Goal: Task Accomplishment & Management: Manage account settings

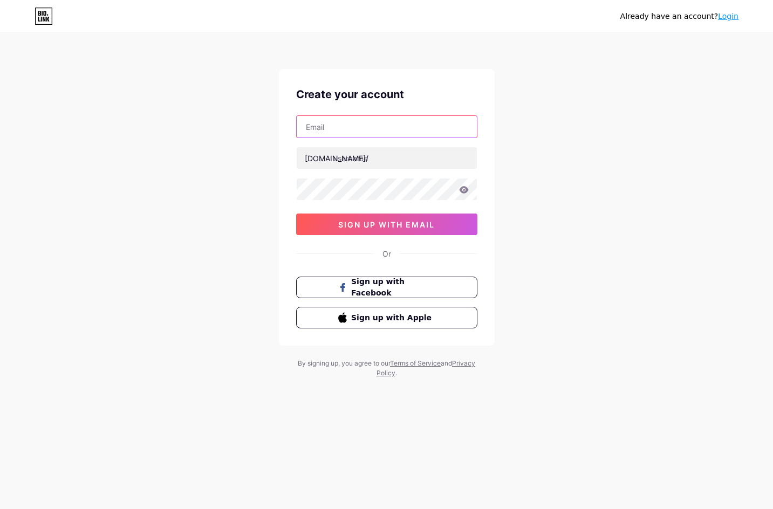
click at [390, 120] on input "text" at bounding box center [387, 127] width 180 height 22
paste input "floraseerin@gmail.com"
type input "floraseerin@gmail.com"
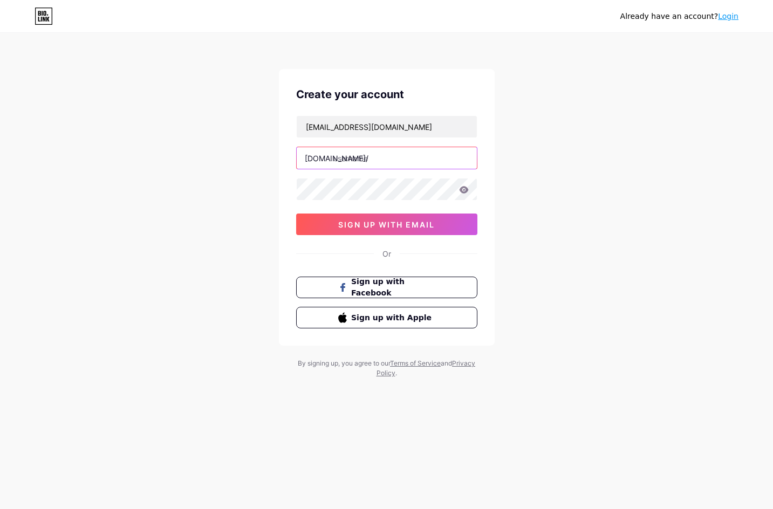
click at [383, 155] on input "text" at bounding box center [387, 158] width 180 height 22
type input "senior4d"
click at [392, 218] on button "sign up with email" at bounding box center [386, 225] width 181 height 22
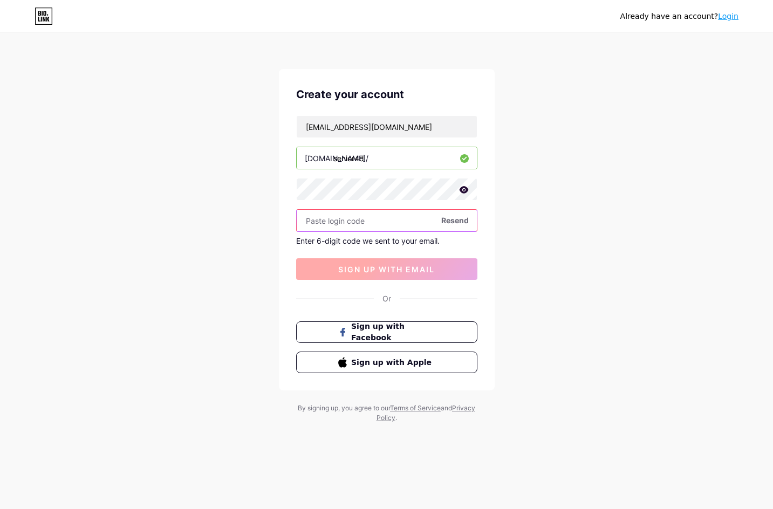
paste input "646888"
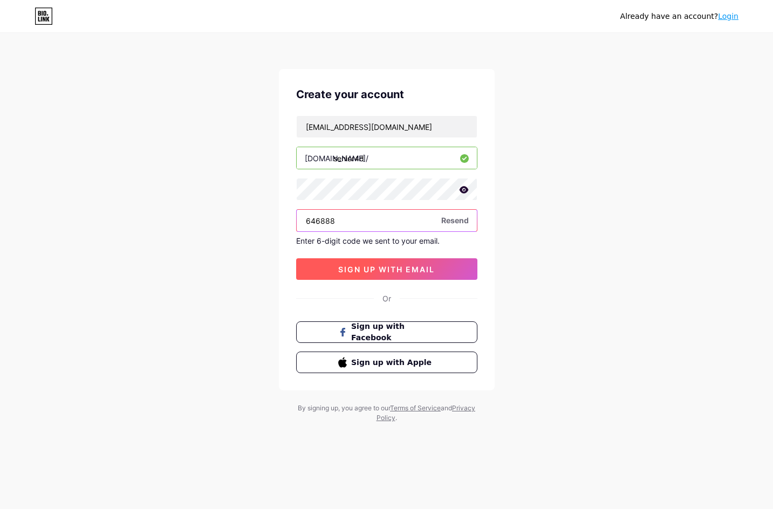
type input "646888"
click at [378, 269] on span "sign up with email" at bounding box center [386, 269] width 97 height 9
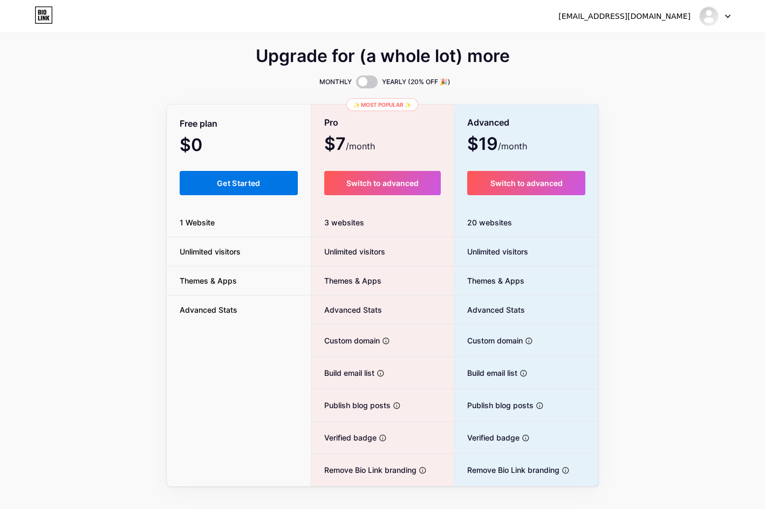
drag, startPoint x: 260, startPoint y: 182, endPoint x: 548, endPoint y: 214, distance: 289.8
click at [260, 182] on span "Get Started" at bounding box center [239, 183] width 44 height 9
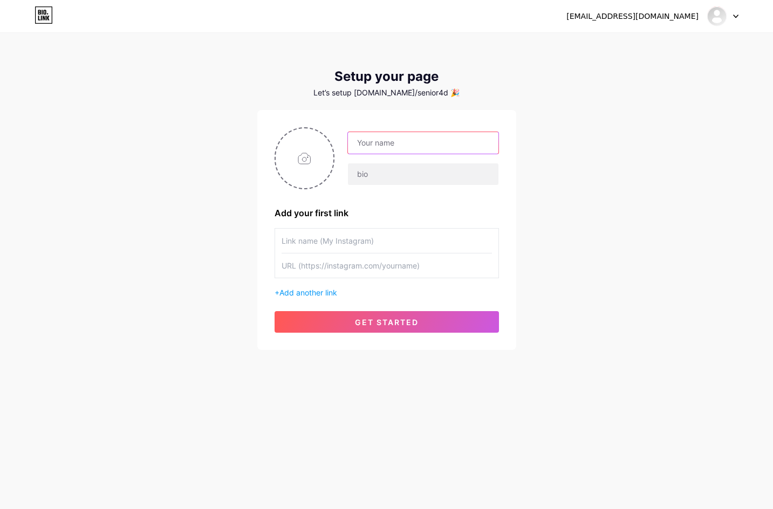
click at [430, 145] on input "text" at bounding box center [423, 143] width 150 height 22
type input "M"
type input "Senior4d"
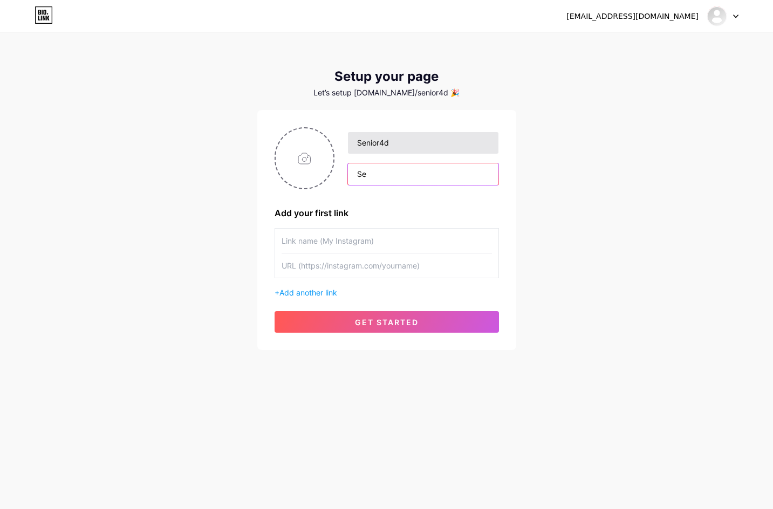
type input "Sen"
type input "Slot Gacor Senior4d"
click at [316, 157] on input "file" at bounding box center [305, 158] width 58 height 60
type input "C:\fakepath\images (4).jpeg"
click at [372, 238] on input "text" at bounding box center [387, 241] width 210 height 24
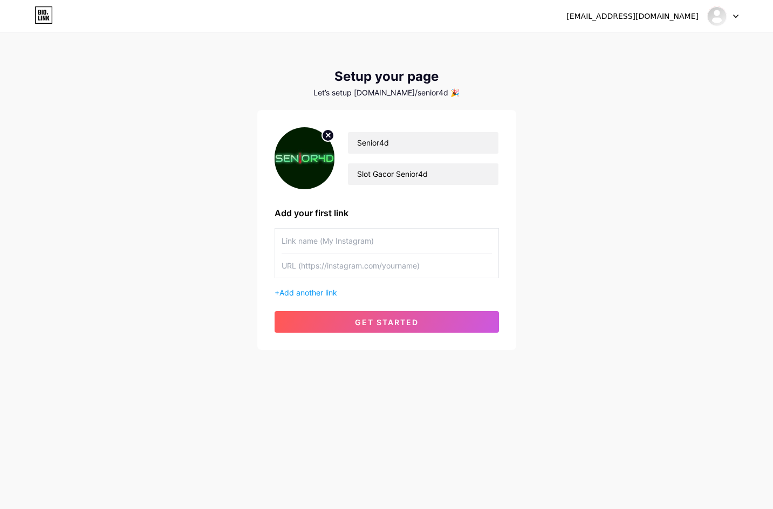
click at [360, 241] on input "text" at bounding box center [387, 241] width 210 height 24
paste input "senior4dresmi"
type input "senior4dresmi"
click at [348, 272] on input "text" at bounding box center [387, 266] width 210 height 24
paste input "[URL][DOMAIN_NAME]"
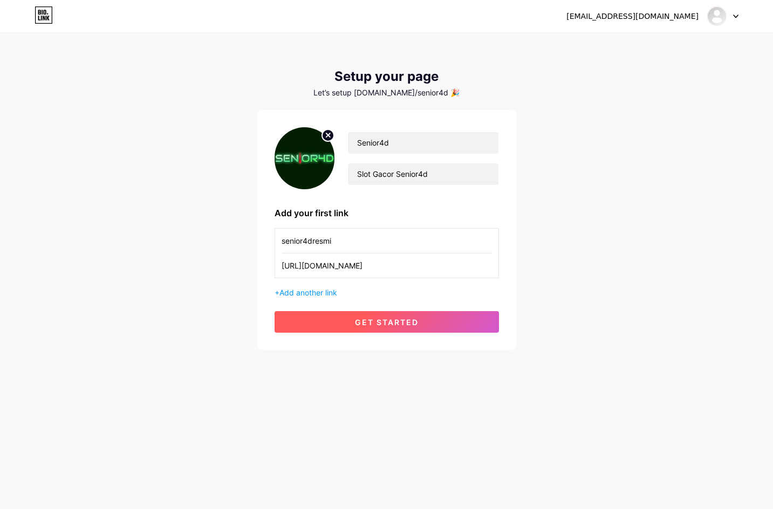
type input "[URL][DOMAIN_NAME]"
click at [345, 321] on button "get started" at bounding box center [387, 322] width 224 height 22
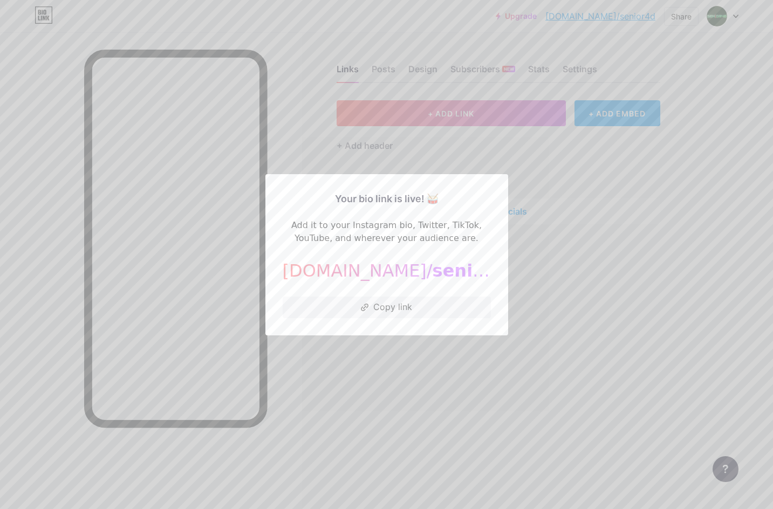
drag, startPoint x: 674, startPoint y: 361, endPoint x: 562, endPoint y: 355, distance: 111.8
click at [670, 362] on div at bounding box center [386, 254] width 773 height 509
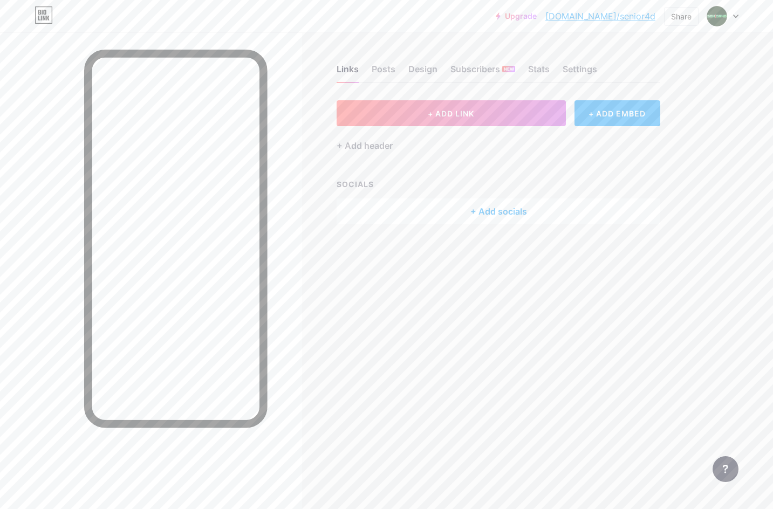
drag, startPoint x: 508, startPoint y: 297, endPoint x: 472, endPoint y: 202, distance: 100.9
click at [508, 297] on div "Links Posts Design Subscribers NEW Stats Settings + ADD LINK + ADD EMBED + Add …" at bounding box center [352, 254] width 705 height 509
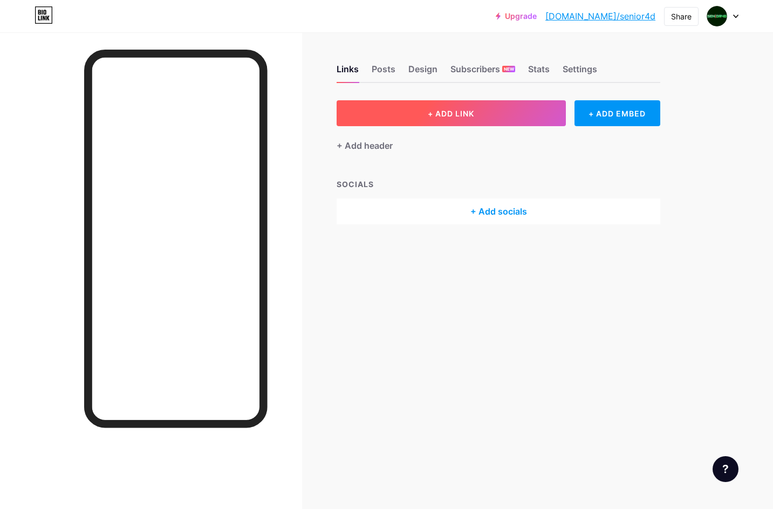
click at [421, 115] on button "+ ADD LINK" at bounding box center [451, 113] width 229 height 26
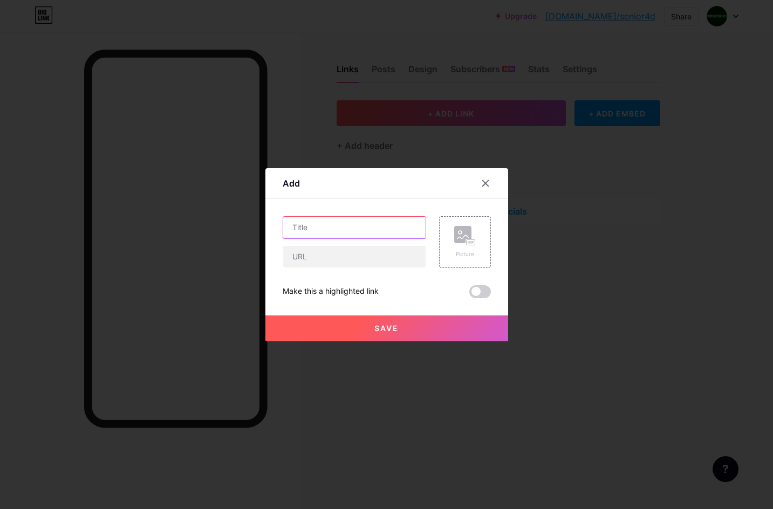
drag, startPoint x: 340, startPoint y: 234, endPoint x: 357, endPoint y: 240, distance: 17.9
click at [340, 234] on input "text" at bounding box center [354, 228] width 142 height 22
type input "Daftar Senior4d"
drag, startPoint x: 331, startPoint y: 300, endPoint x: 348, endPoint y: 279, distance: 27.6
click at [331, 300] on div "Save" at bounding box center [386, 319] width 243 height 43
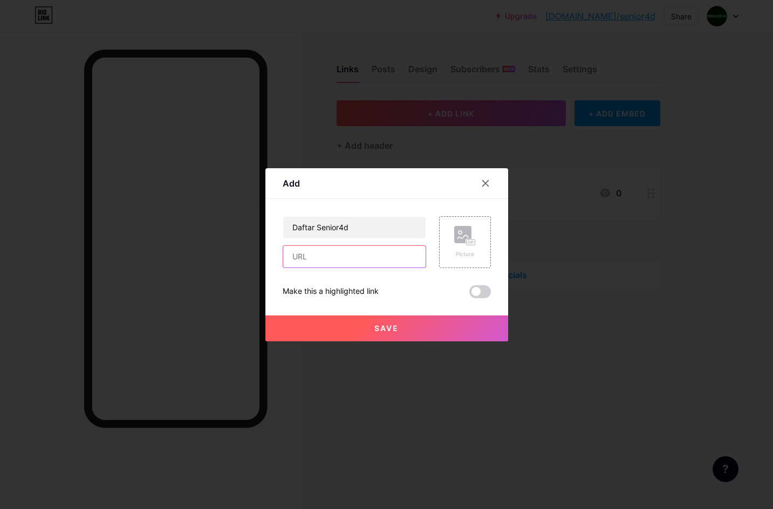
click at [358, 263] on input "text" at bounding box center [354, 257] width 142 height 22
paste input "[URL][DOMAIN_NAME]"
type input "[URL][DOMAIN_NAME]"
click at [454, 246] on div "Picture" at bounding box center [465, 242] width 22 height 32
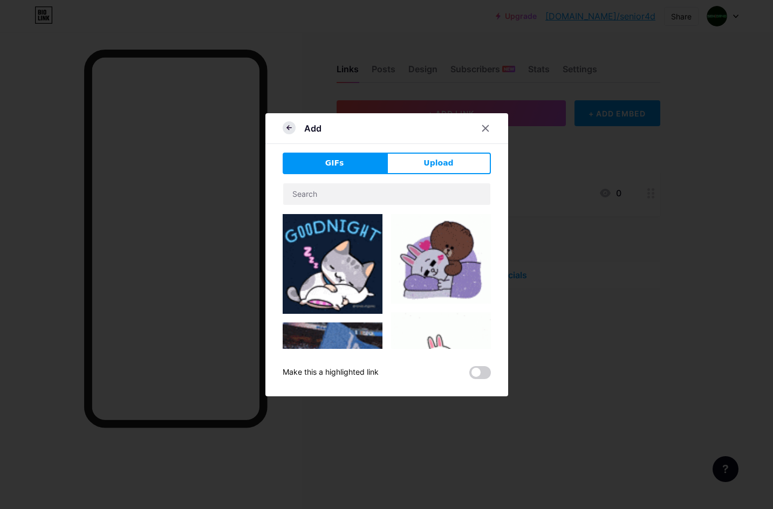
click at [286, 126] on icon at bounding box center [289, 127] width 13 height 13
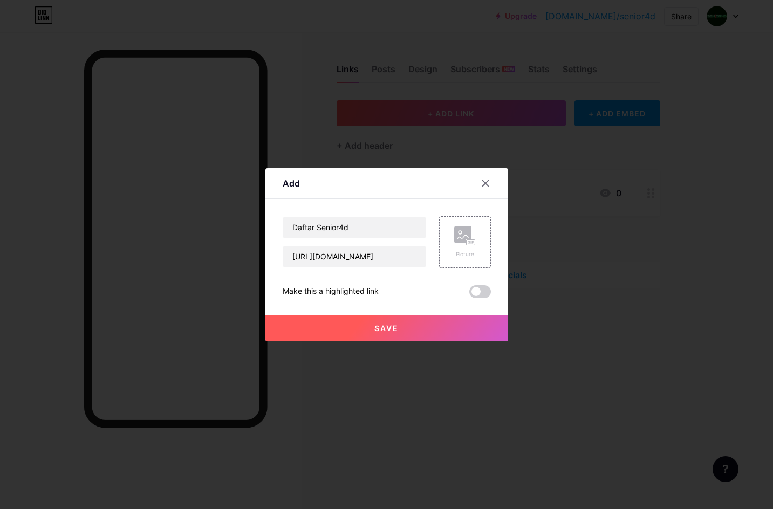
click at [401, 325] on button "Save" at bounding box center [386, 329] width 243 height 26
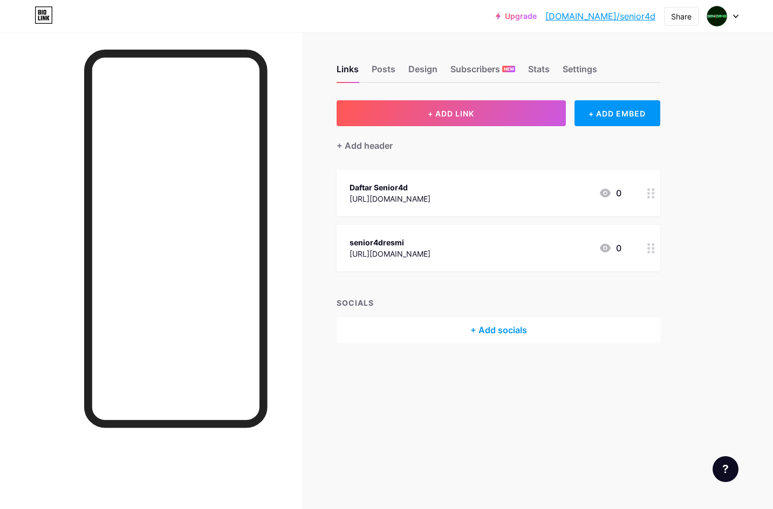
click at [495, 386] on div "Links Posts Design Subscribers NEW Stats Settings + ADD LINK + ADD EMBED + Add …" at bounding box center [352, 214] width 705 height 365
click at [576, 75] on div "Settings" at bounding box center [580, 72] width 35 height 19
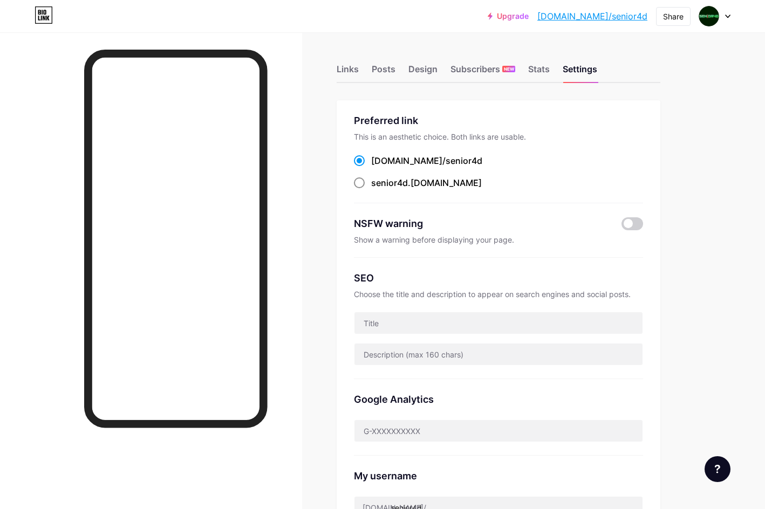
click at [424, 182] on div "senior4d .[DOMAIN_NAME]" at bounding box center [426, 182] width 111 height 13
click at [378, 189] on input "senior4d .[DOMAIN_NAME]" at bounding box center [374, 192] width 7 height 7
radio input "true"
click at [504, 182] on div "senior4d .[DOMAIN_NAME]" at bounding box center [498, 182] width 289 height 13
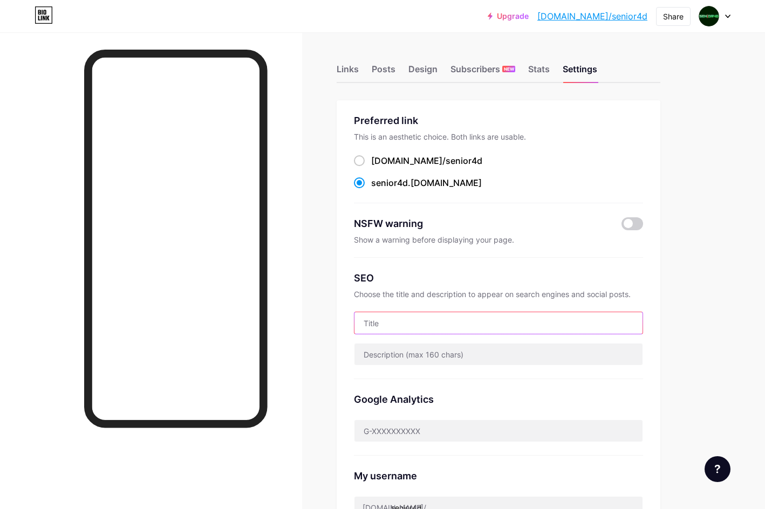
click at [447, 322] on input "text" at bounding box center [498, 323] width 288 height 22
click at [554, 321] on input "Senior4d Link Situs Slot Gacor Resmi Gampang Menang" at bounding box center [498, 323] width 288 height 22
type input "Senior4d Link Situs Slot Gacor Resmi Gampang Cuan"
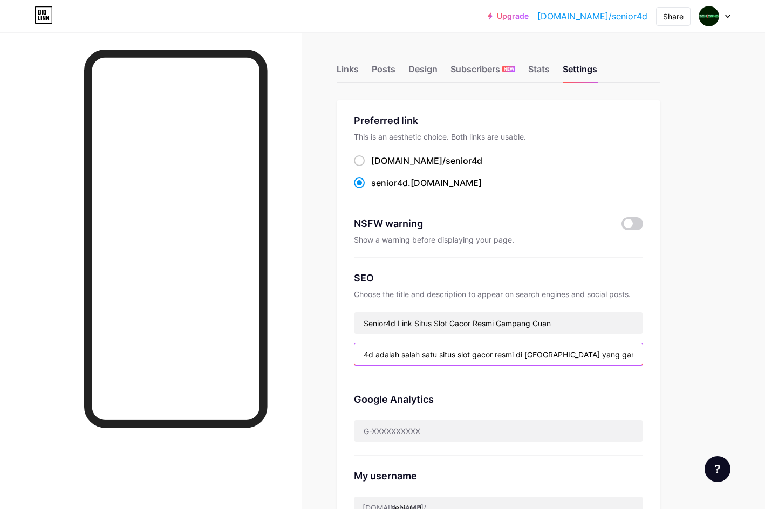
scroll to position [0, 35]
type input "Senior4d adalah salah satu situs slot gacor resmi di [GEOGRAPHIC_DATA] yang gam…"
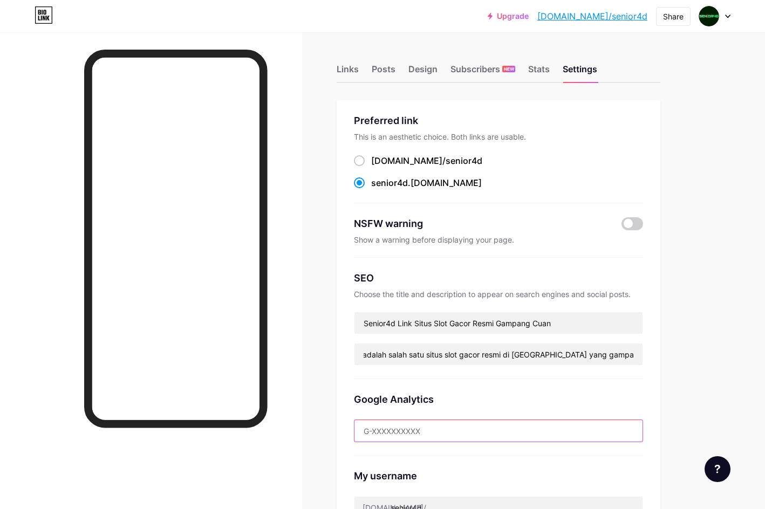
click at [478, 428] on input "text" at bounding box center [498, 431] width 288 height 22
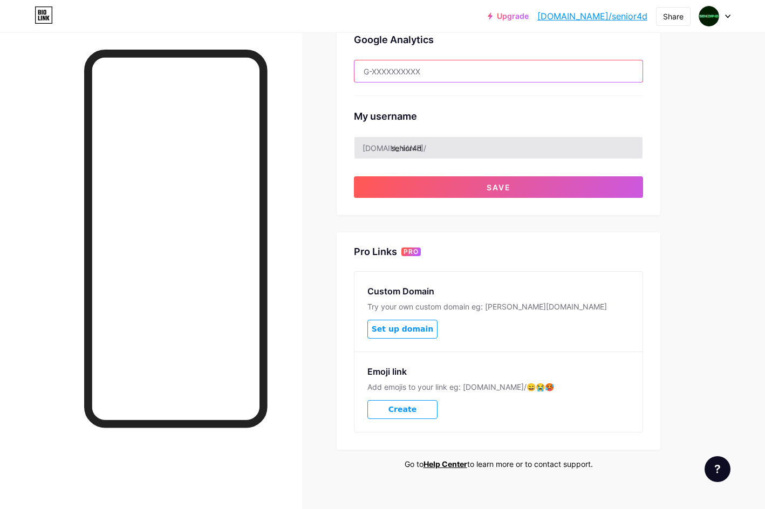
scroll to position [373, 0]
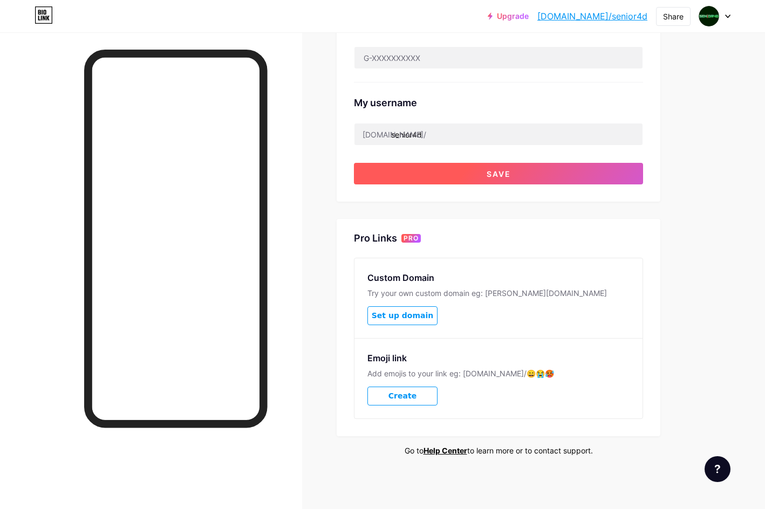
click at [472, 176] on button "Save" at bounding box center [498, 174] width 289 height 22
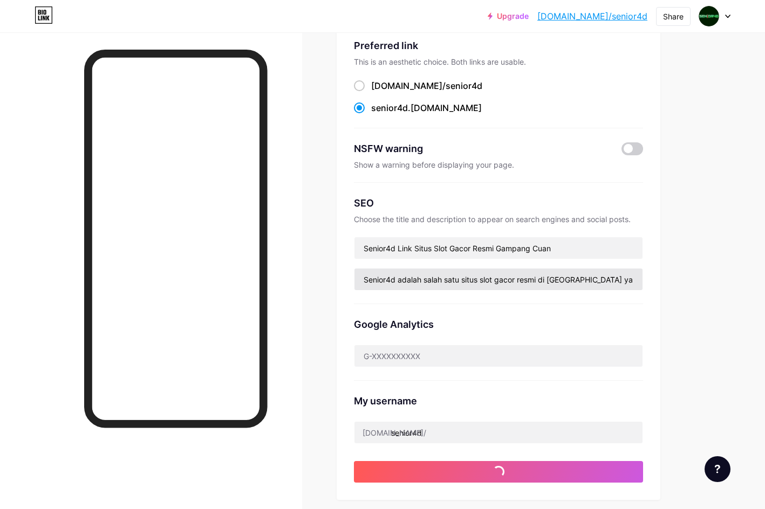
scroll to position [0, 0]
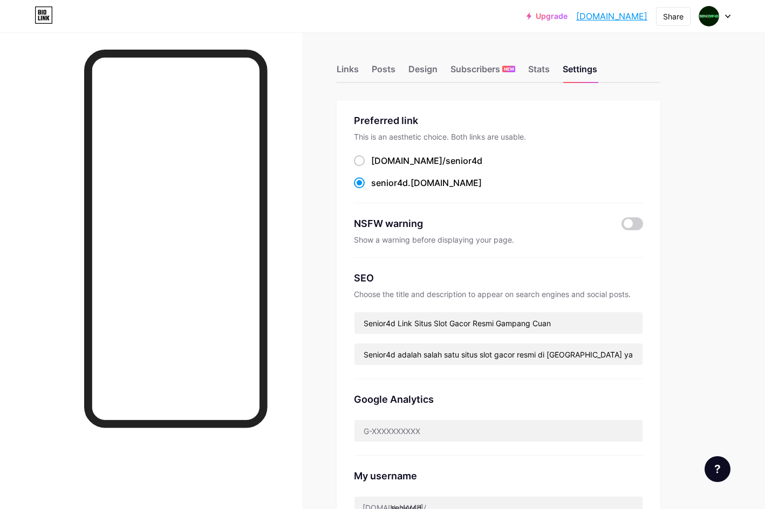
drag, startPoint x: 561, startPoint y: 190, endPoint x: 547, endPoint y: 183, distance: 15.9
click at [560, 190] on div "Preferred link This is an aesthetic choice. Both links are usable. [DOMAIN_NAME…" at bounding box center [498, 158] width 289 height 90
click at [408, 84] on div "Links Posts Design Subscribers NEW Stats Settings Preferred link This is an aes…" at bounding box center [352, 438] width 705 height 812
click at [408, 70] on div "Design" at bounding box center [422, 72] width 29 height 19
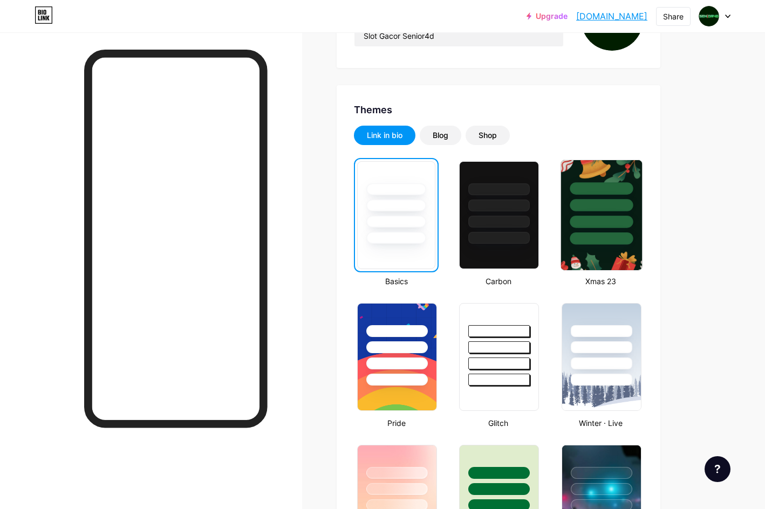
scroll to position [108, 0]
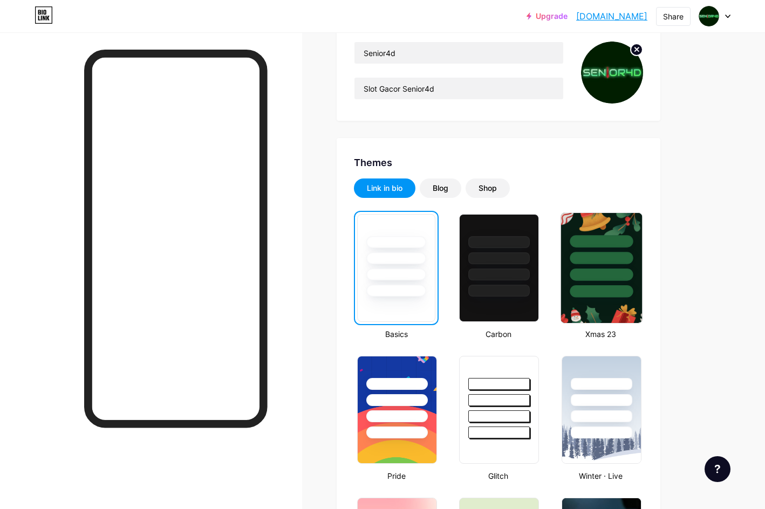
click at [606, 258] on div at bounding box center [601, 258] width 63 height 12
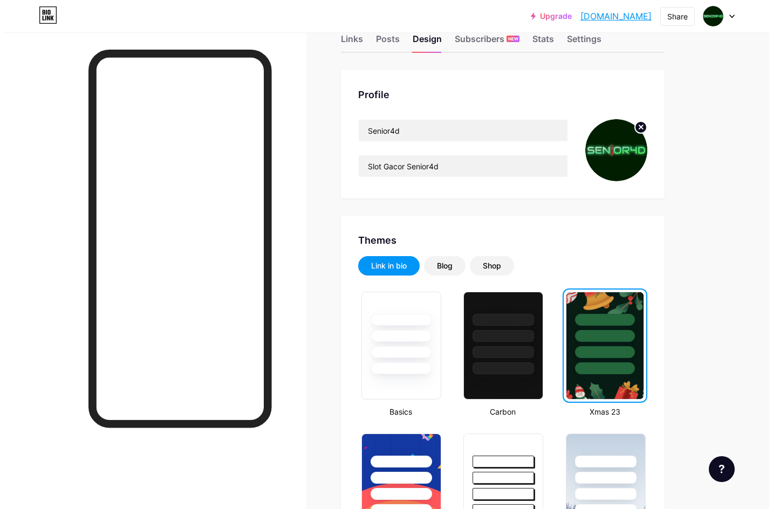
scroll to position [0, 0]
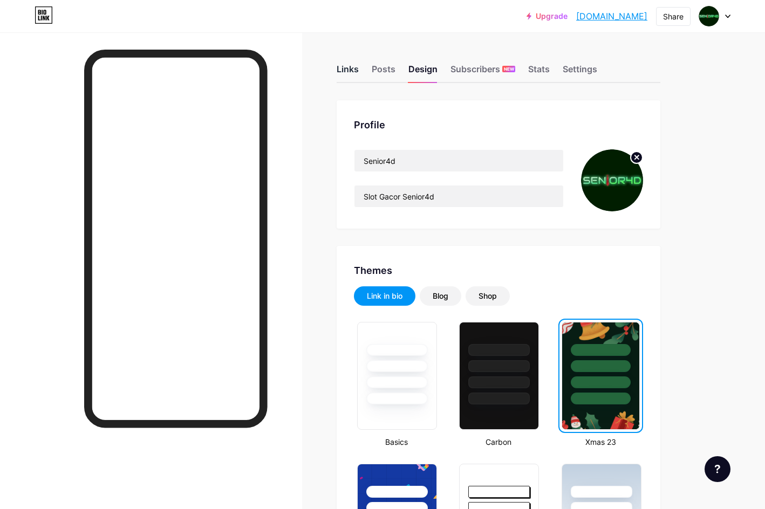
click at [344, 69] on div "Links" at bounding box center [348, 72] width 22 height 19
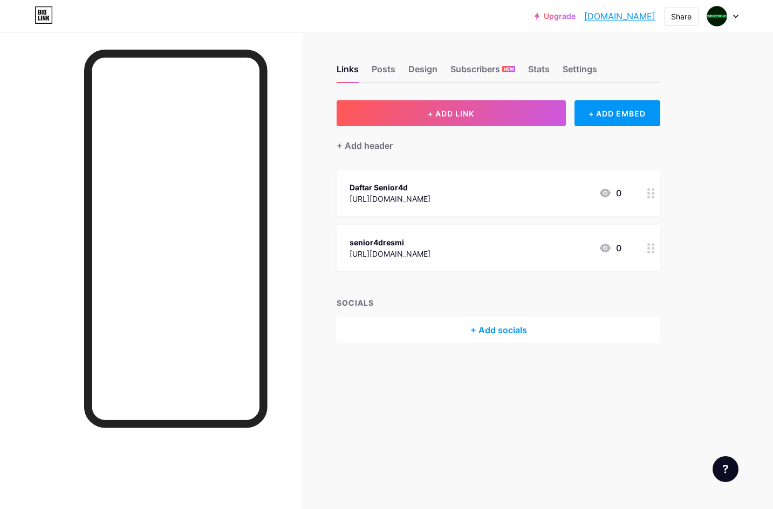
click at [530, 230] on div "senior4dresmi [URL][DOMAIN_NAME] 0" at bounding box center [499, 248] width 324 height 46
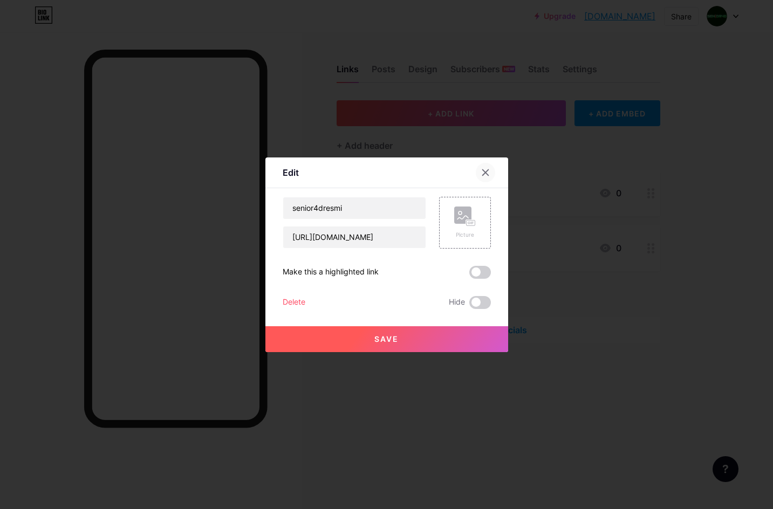
click at [485, 173] on div at bounding box center [485, 172] width 19 height 19
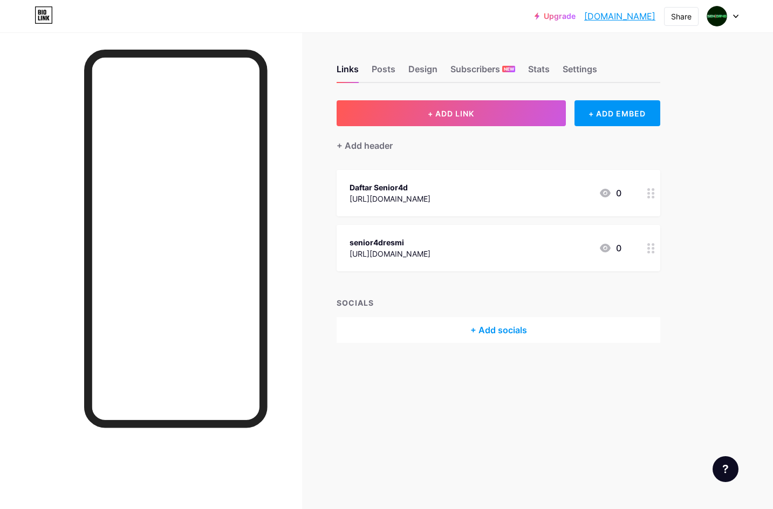
copy div "[URL][DOMAIN_NAME]"
drag, startPoint x: 510, startPoint y: 249, endPoint x: 351, endPoint y: 261, distance: 159.6
click at [351, 261] on div "senior4dresmi [URL][DOMAIN_NAME] 0" at bounding box center [499, 248] width 324 height 46
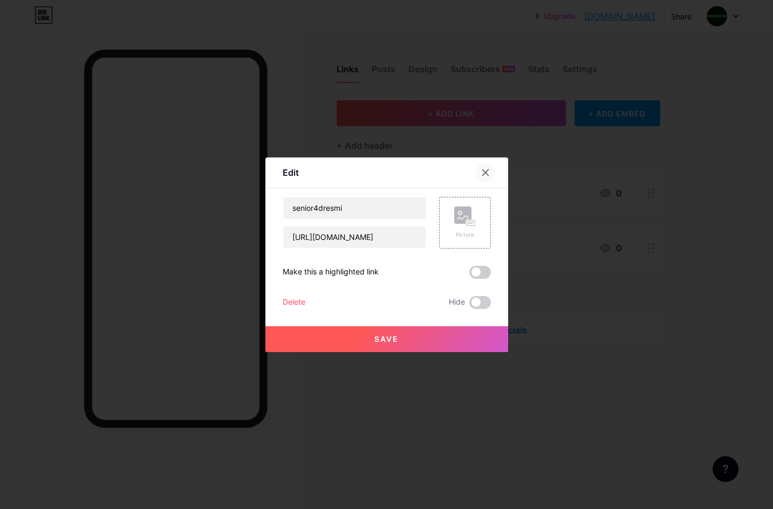
click at [484, 169] on icon at bounding box center [485, 172] width 6 height 6
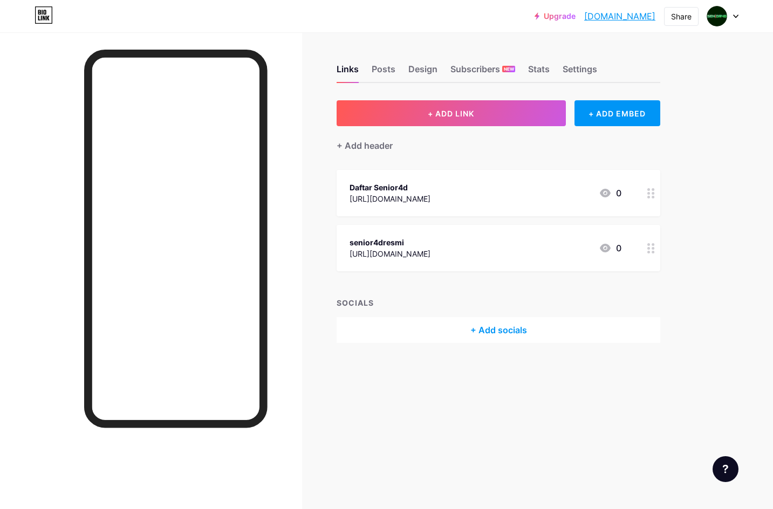
copy div "[URL][DOMAIN_NAME]"
drag, startPoint x: 511, startPoint y: 254, endPoint x: 347, endPoint y: 259, distance: 163.5
click at [347, 259] on div "senior4dresmi [URL][DOMAIN_NAME] 0" at bounding box center [499, 248] width 324 height 46
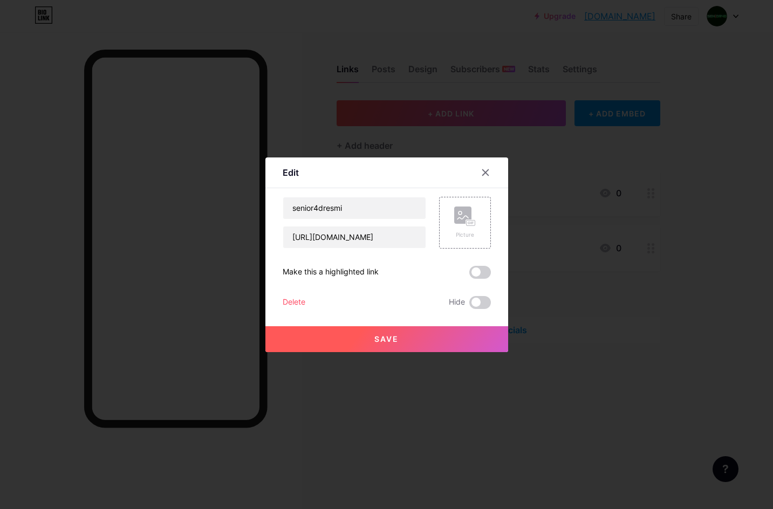
click at [292, 300] on div "Delete" at bounding box center [294, 302] width 23 height 13
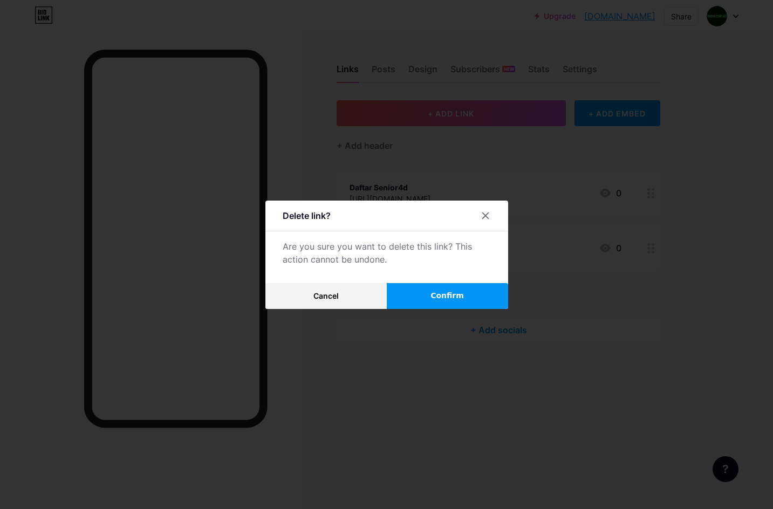
click at [430, 291] on span "Confirm" at bounding box center [446, 295] width 33 height 11
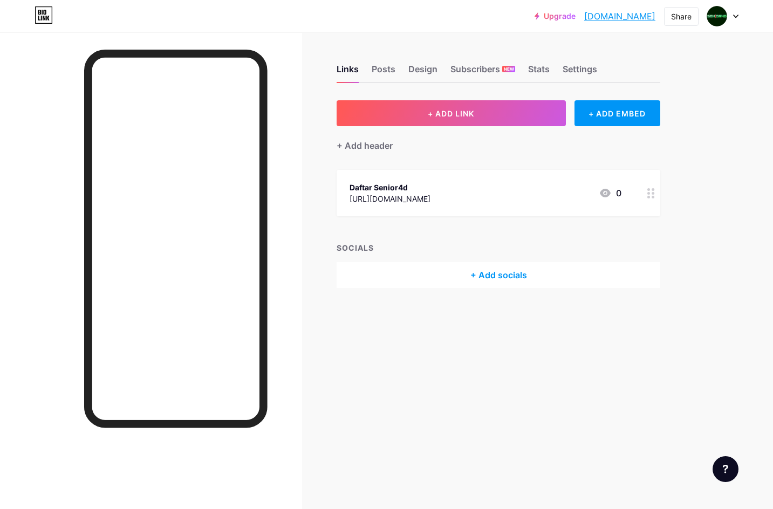
click at [491, 312] on div "Links Posts Design Subscribers NEW Stats Settings + ADD LINK + ADD EMBED + Add …" at bounding box center [352, 187] width 705 height 310
click at [505, 276] on div "+ Add socials" at bounding box center [499, 275] width 324 height 26
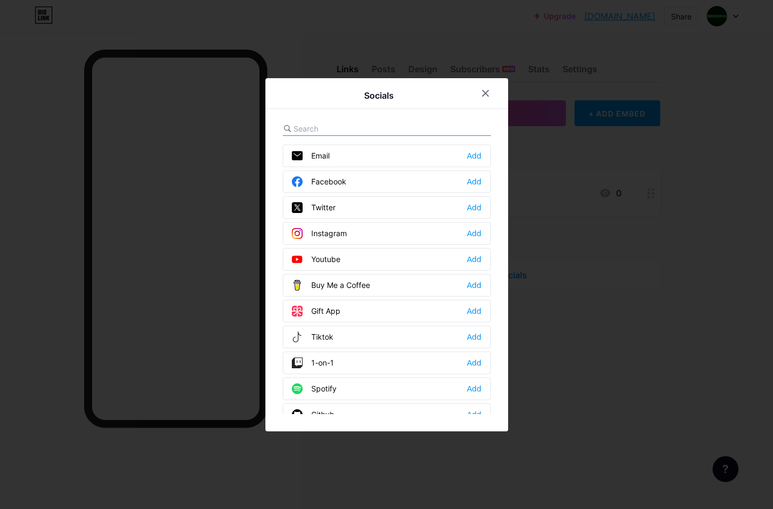
click at [345, 231] on div "Instagram Add" at bounding box center [387, 233] width 208 height 23
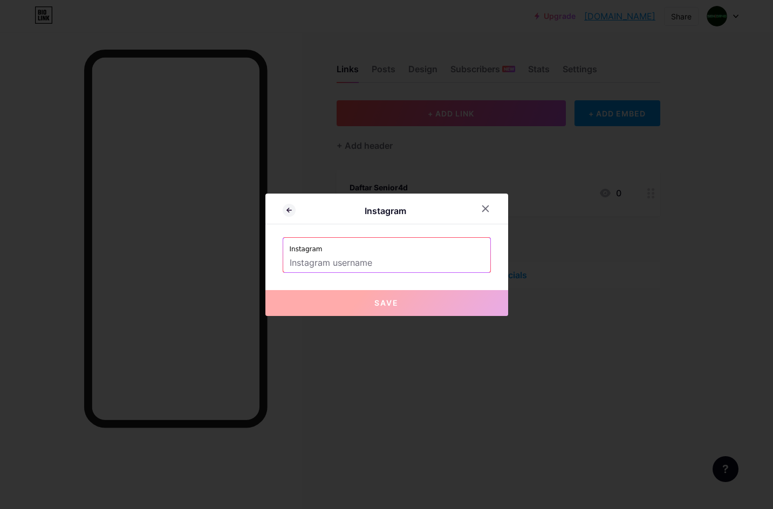
click at [350, 249] on label "Instagram" at bounding box center [387, 246] width 194 height 16
drag, startPoint x: 352, startPoint y: 253, endPoint x: 353, endPoint y: 258, distance: 5.6
click at [352, 253] on label "Instagram" at bounding box center [387, 246] width 194 height 16
click at [357, 265] on input "text" at bounding box center [387, 263] width 194 height 18
paste input "[URL][DOMAIN_NAME]"
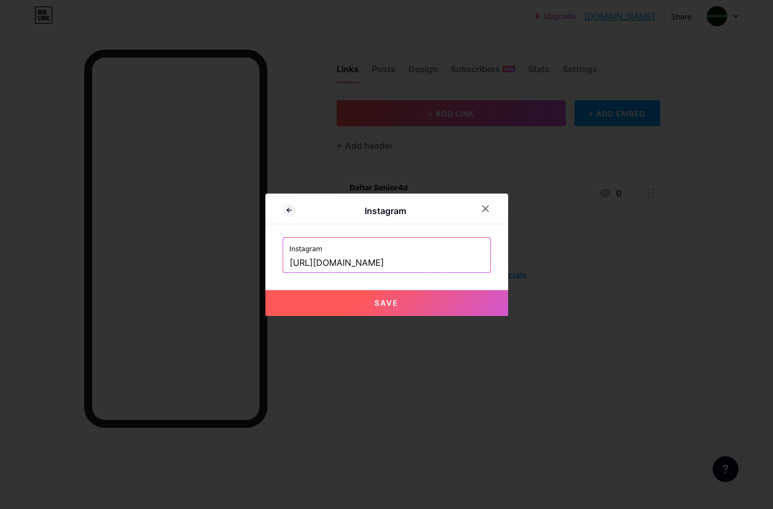
click at [425, 263] on input "[URL][DOMAIN_NAME]" at bounding box center [387, 263] width 194 height 18
paste input "senior4dresmi"
click at [405, 305] on button "Save" at bounding box center [386, 303] width 243 height 26
type input "[URL][DOMAIN_NAME]"
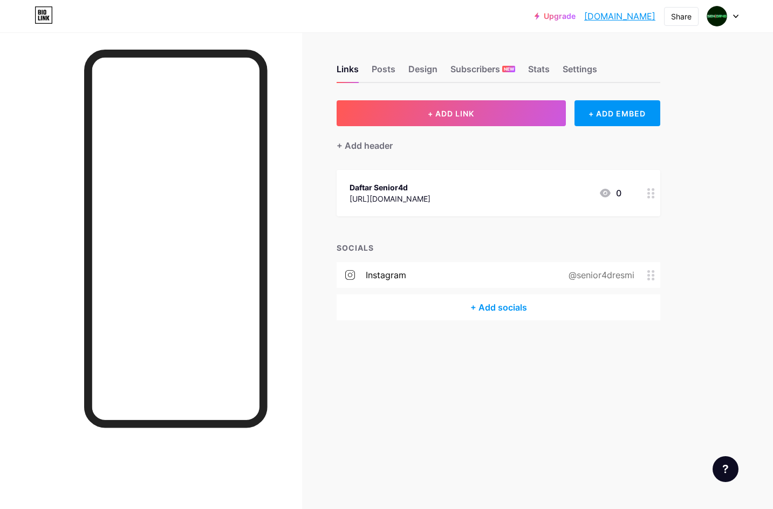
click at [410, 279] on div "instagram @senior4dresmi" at bounding box center [499, 275] width 324 height 26
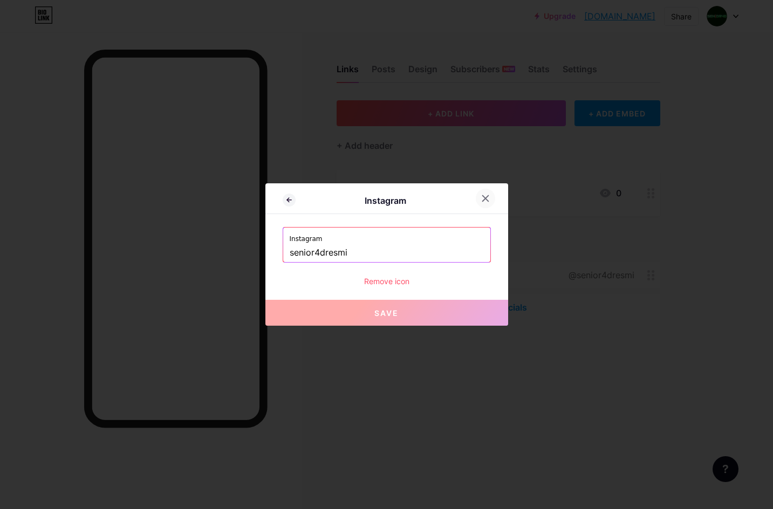
click at [482, 194] on div at bounding box center [485, 198] width 19 height 19
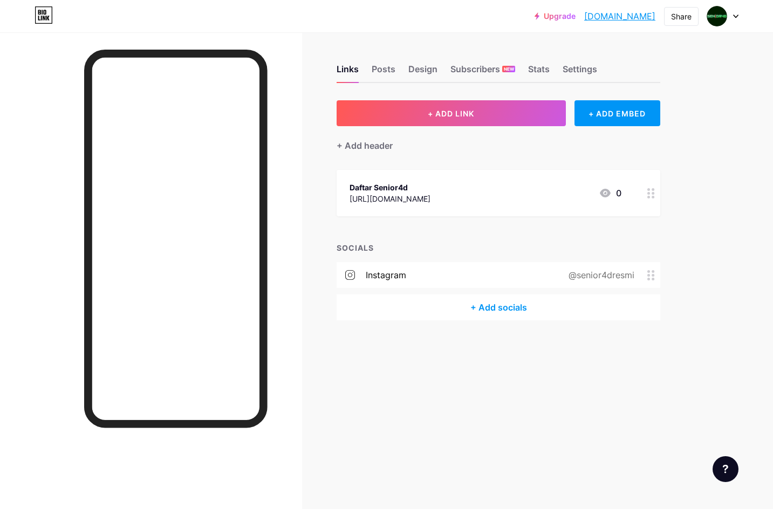
drag, startPoint x: 599, startPoint y: 358, endPoint x: 597, endPoint y: 350, distance: 8.9
click at [600, 358] on div "Links Posts Design Subscribers NEW Stats Settings + ADD LINK + ADD EMBED + Add …" at bounding box center [352, 203] width 705 height 342
click at [497, 344] on div "Links Posts Design Subscribers NEW Stats Settings + ADD LINK + ADD EMBED + Add …" at bounding box center [352, 203] width 705 height 342
drag, startPoint x: 442, startPoint y: 237, endPoint x: 443, endPoint y: 244, distance: 7.1
click at [442, 237] on div "+ ADD LINK + ADD EMBED + Add header Daftar Senior4d [URL][DOMAIN_NAME] 0 SOCIAL…" at bounding box center [499, 210] width 324 height 220
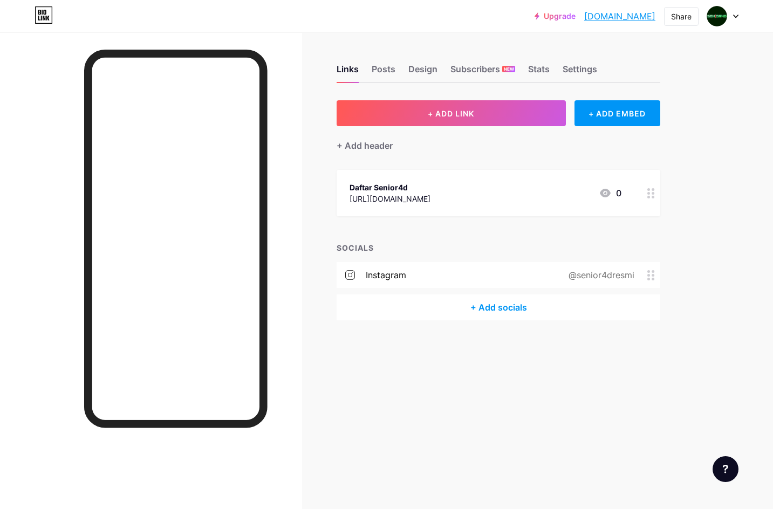
click at [487, 307] on div "+ Add socials" at bounding box center [499, 307] width 324 height 26
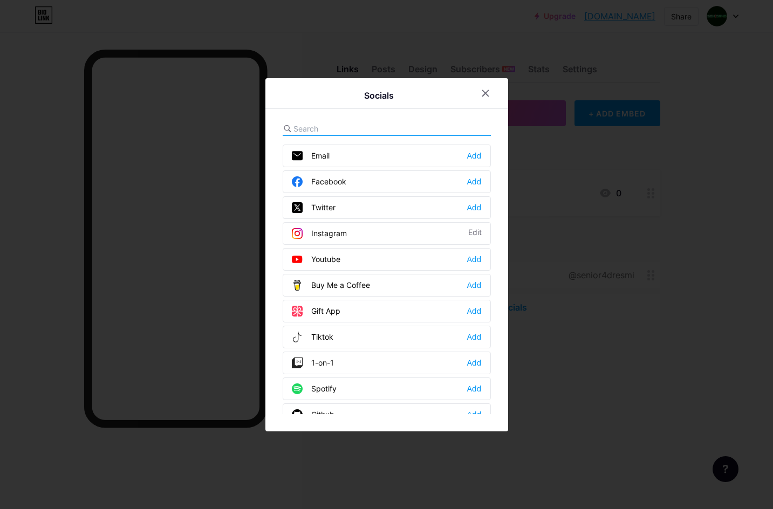
click at [394, 258] on div "Youtube Add" at bounding box center [387, 259] width 208 height 23
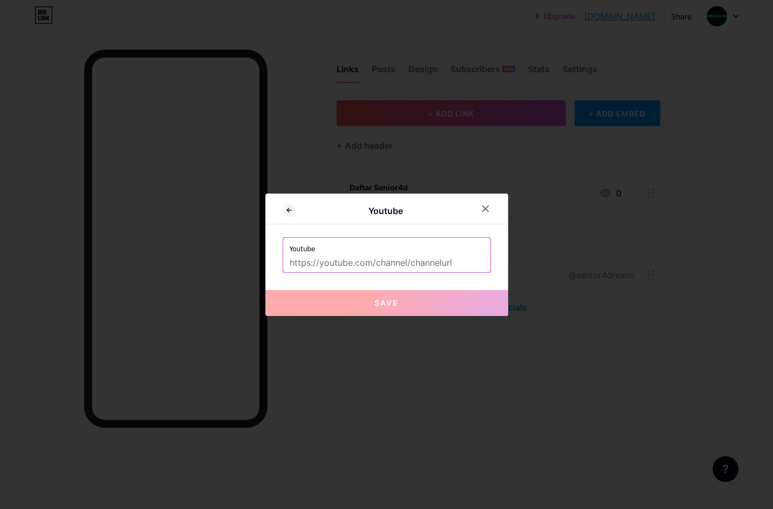
drag, startPoint x: 339, startPoint y: 265, endPoint x: 333, endPoint y: 263, distance: 6.3
click at [339, 265] on input "text" at bounding box center [387, 263] width 194 height 18
paste input "[URL][DOMAIN_NAME]"
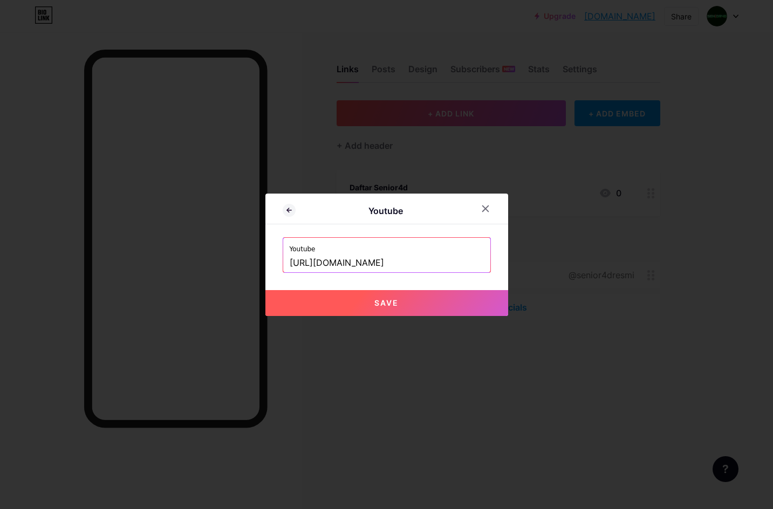
type input "[URL][DOMAIN_NAME]"
click at [377, 308] on button "Save" at bounding box center [386, 303] width 243 height 26
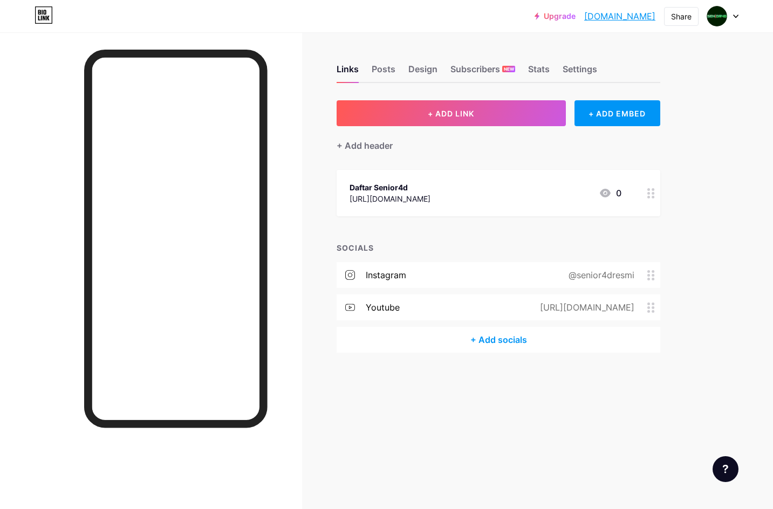
click at [569, 425] on div "Links Posts Design Subscribers NEW Stats Settings + ADD LINK + ADD EMBED + Add …" at bounding box center [352, 254] width 705 height 509
click at [626, 20] on link "[DOMAIN_NAME]" at bounding box center [619, 16] width 71 height 13
click at [517, 360] on div "Links Posts Design Subscribers NEW Stats Settings + ADD LINK + ADD EMBED + Add …" at bounding box center [352, 219] width 705 height 374
